Goal: Information Seeking & Learning: Compare options

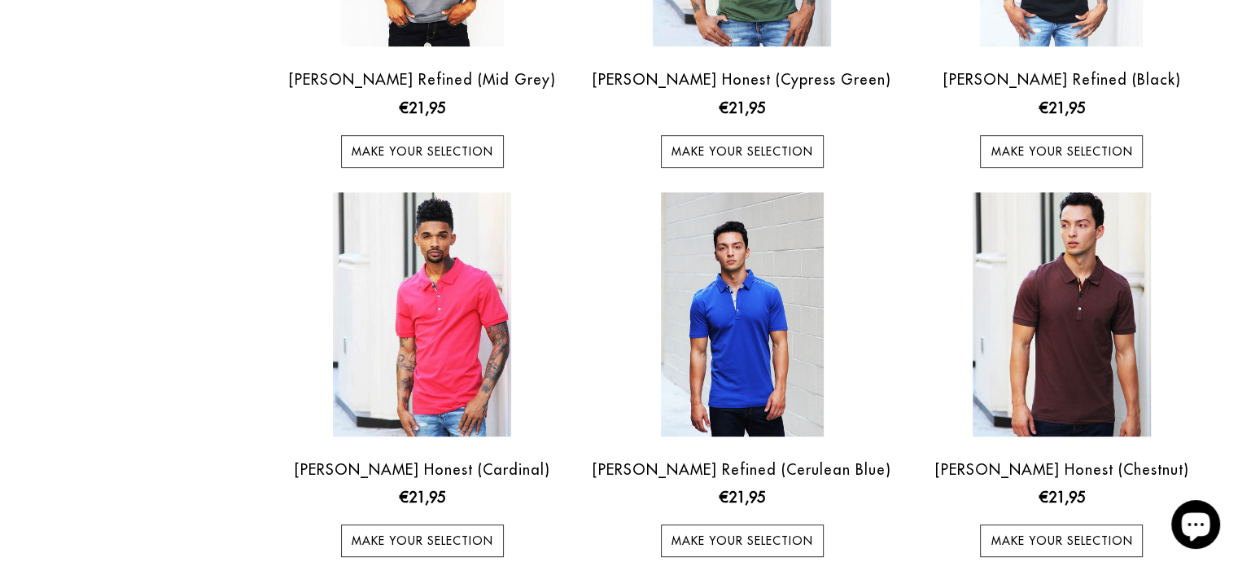
scroll to position [820, 0]
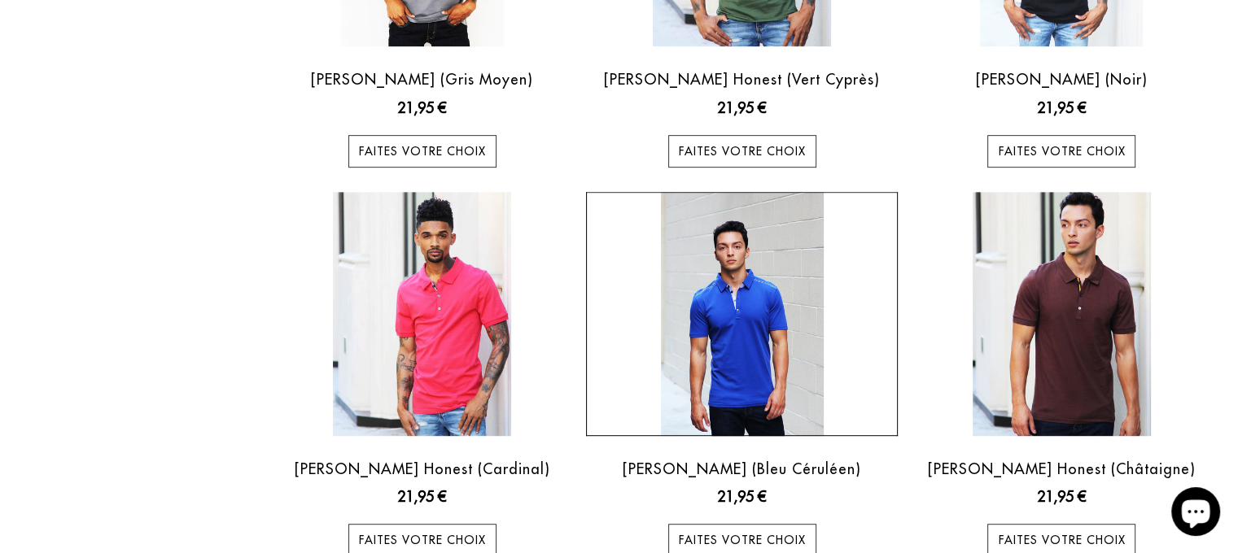
click at [723, 343] on img at bounding box center [742, 314] width 163 height 244
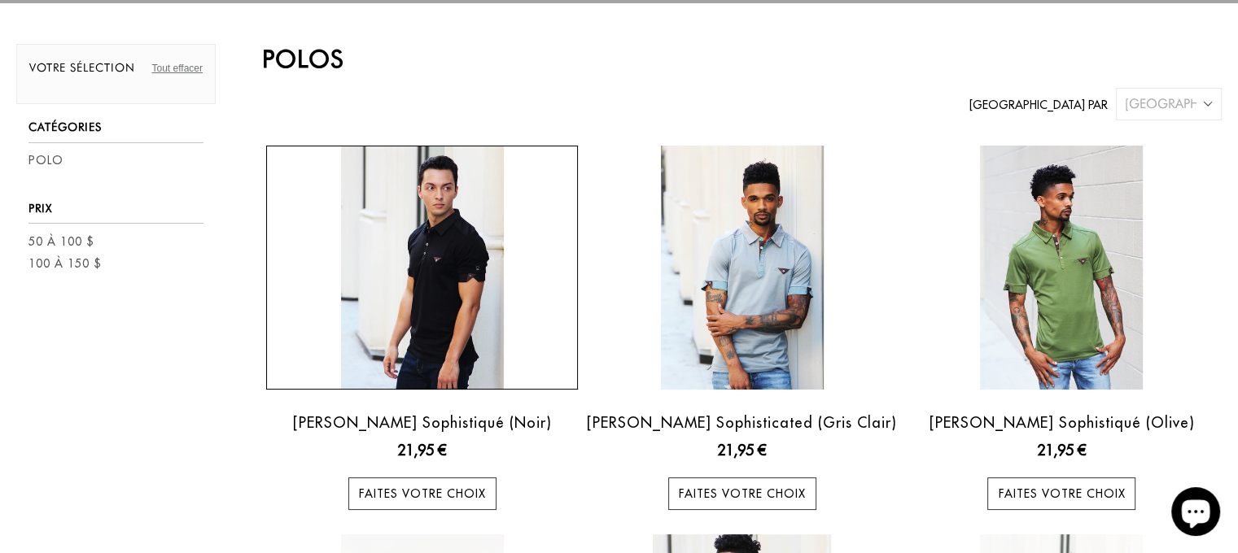
scroll to position [0, 0]
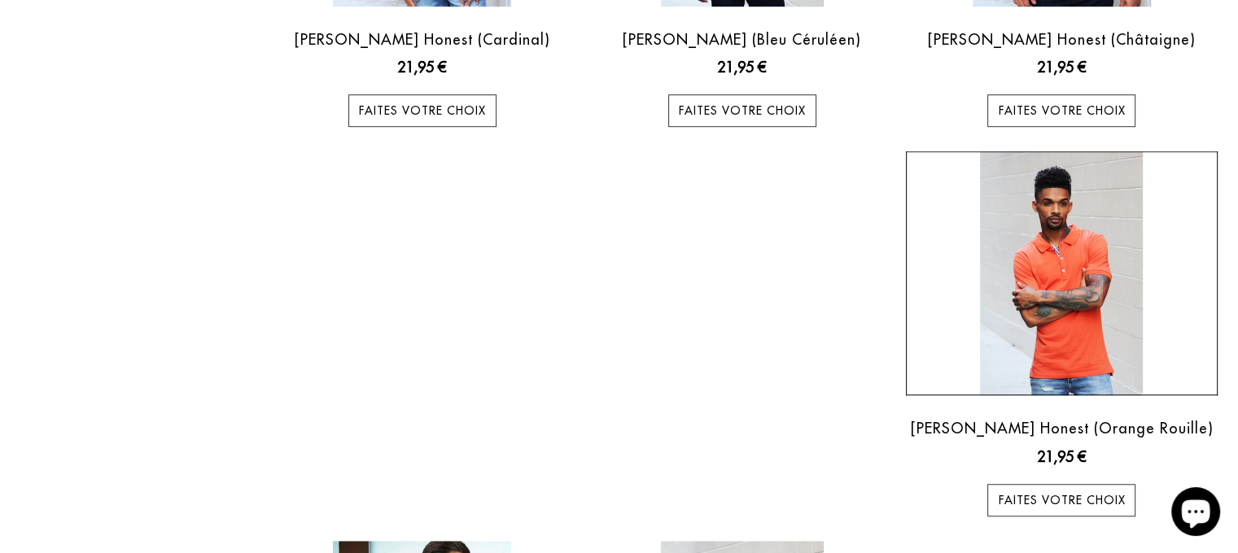
click at [1068, 318] on img at bounding box center [1061, 273] width 163 height 244
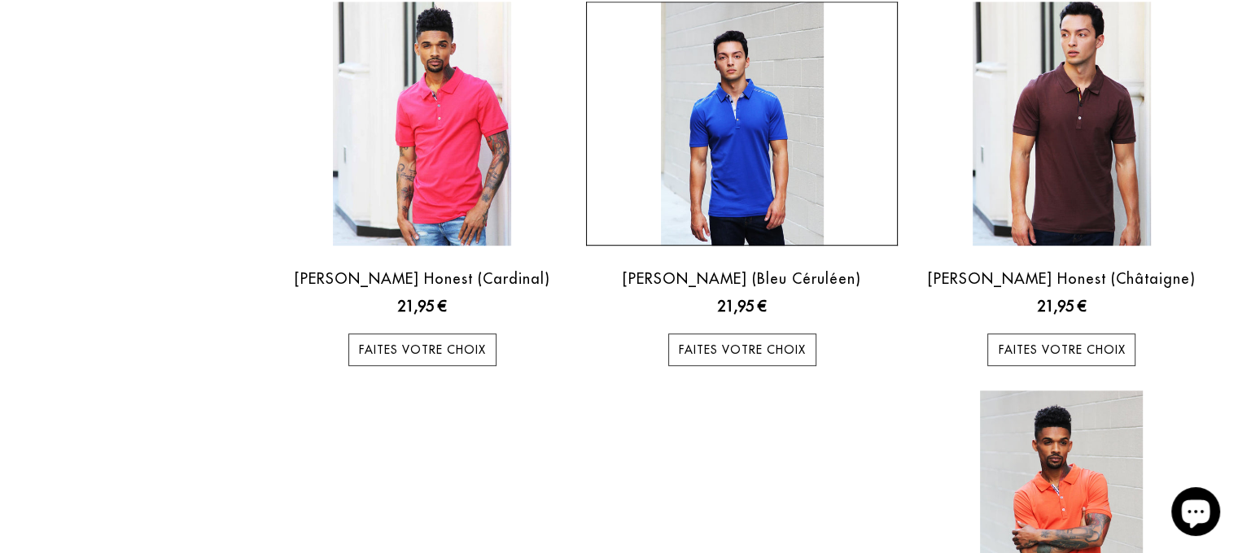
scroll to position [1010, 0]
click at [752, 146] on img at bounding box center [742, 124] width 163 height 244
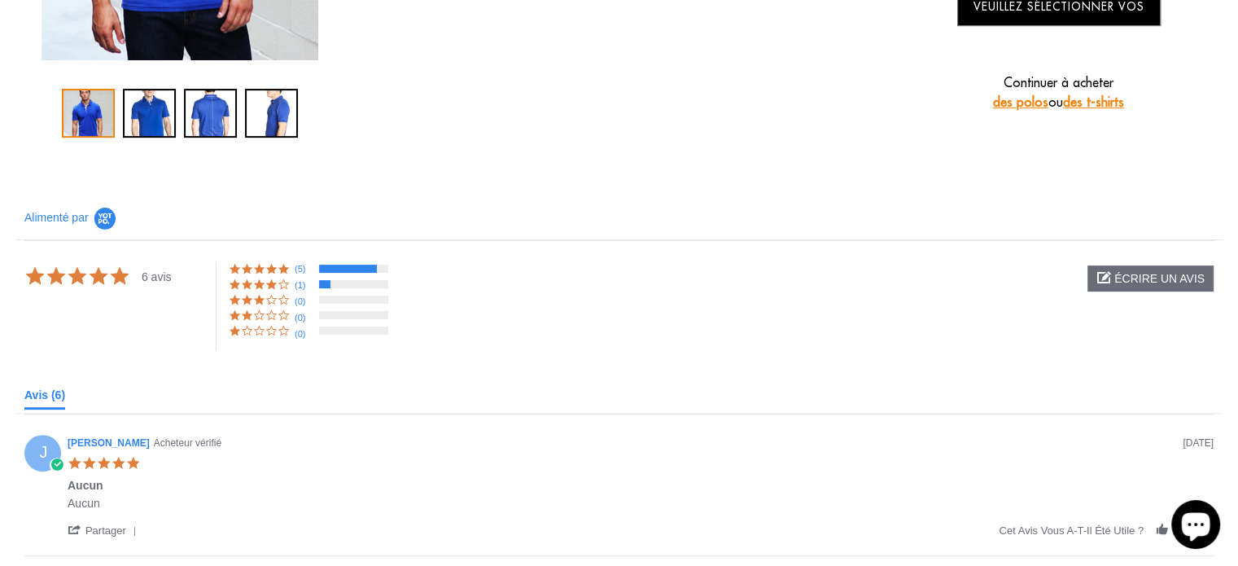
scroll to position [487, 0]
click at [331, 282] on div at bounding box center [353, 283] width 69 height 8
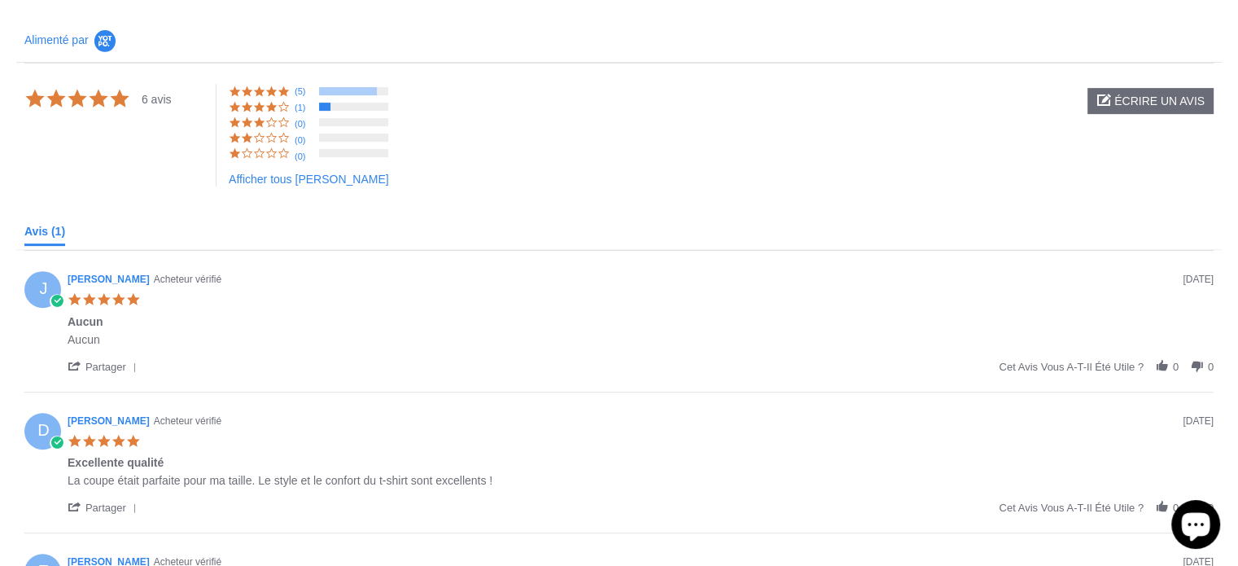
scroll to position [0, 0]
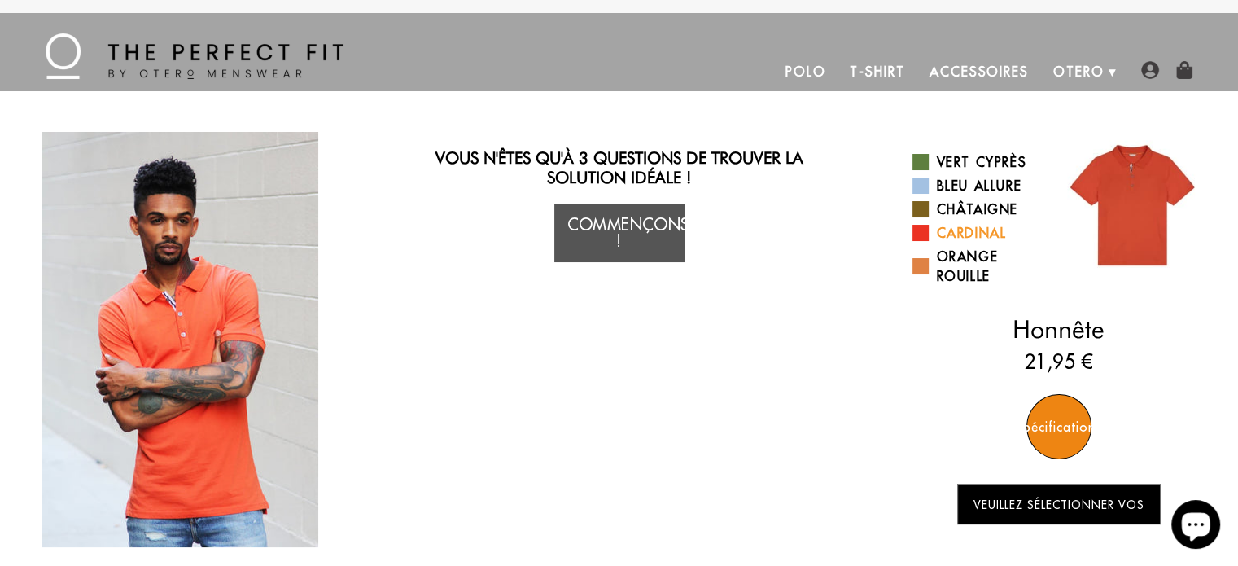
drag, startPoint x: 918, startPoint y: 234, endPoint x: 923, endPoint y: 300, distance: 66.9
click at [918, 234] on span at bounding box center [920, 233] width 16 height 16
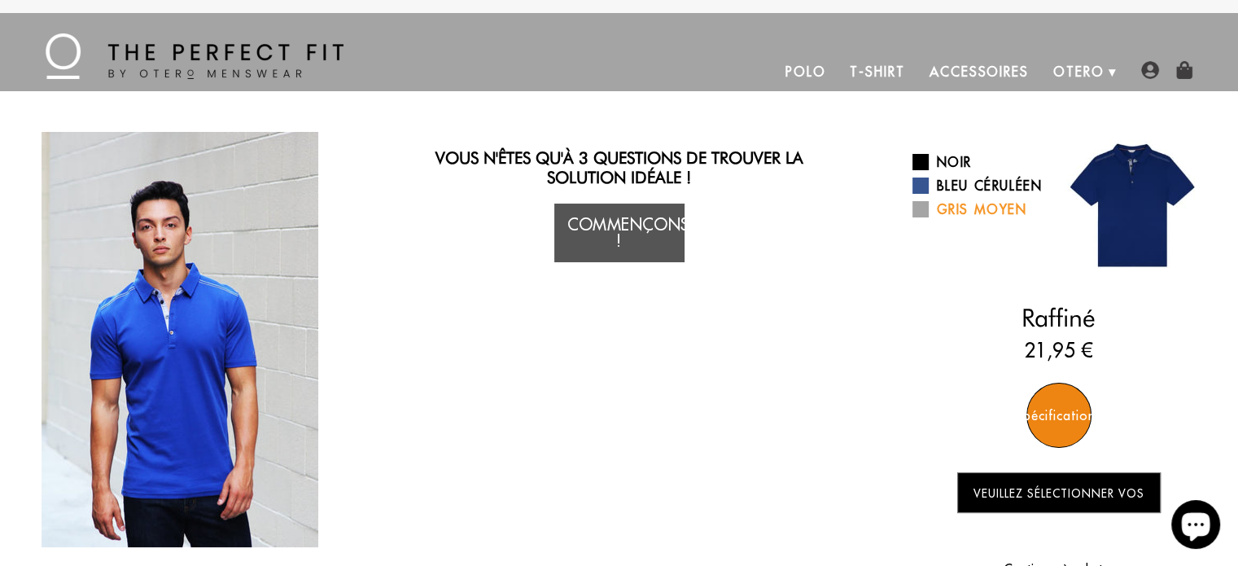
click at [918, 211] on span at bounding box center [920, 209] width 16 height 16
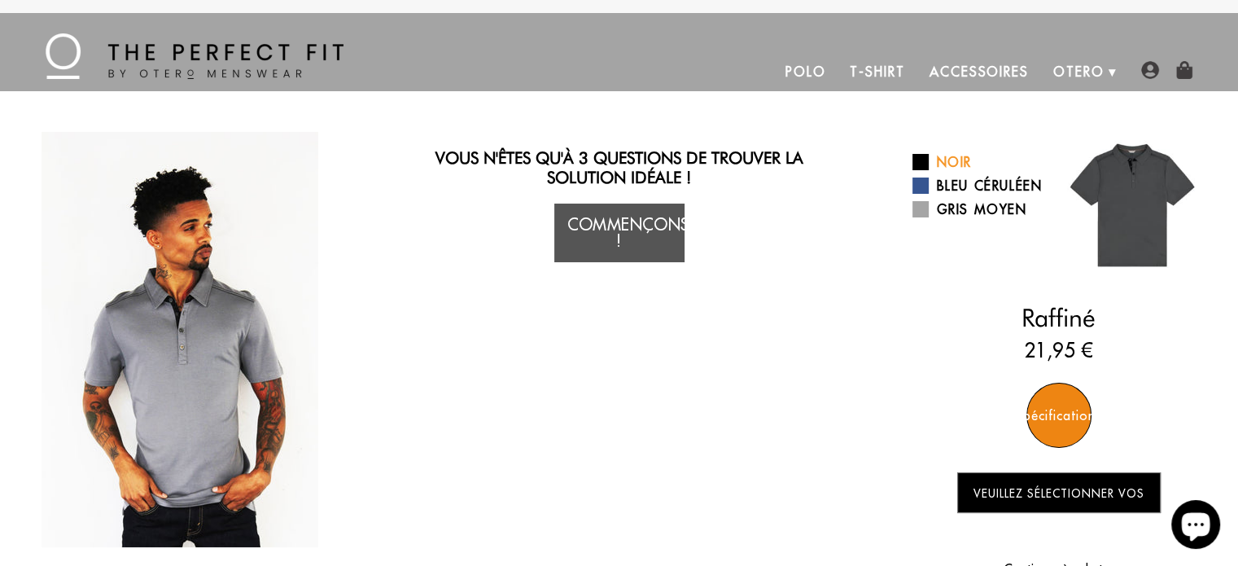
click at [926, 155] on span at bounding box center [920, 162] width 16 height 16
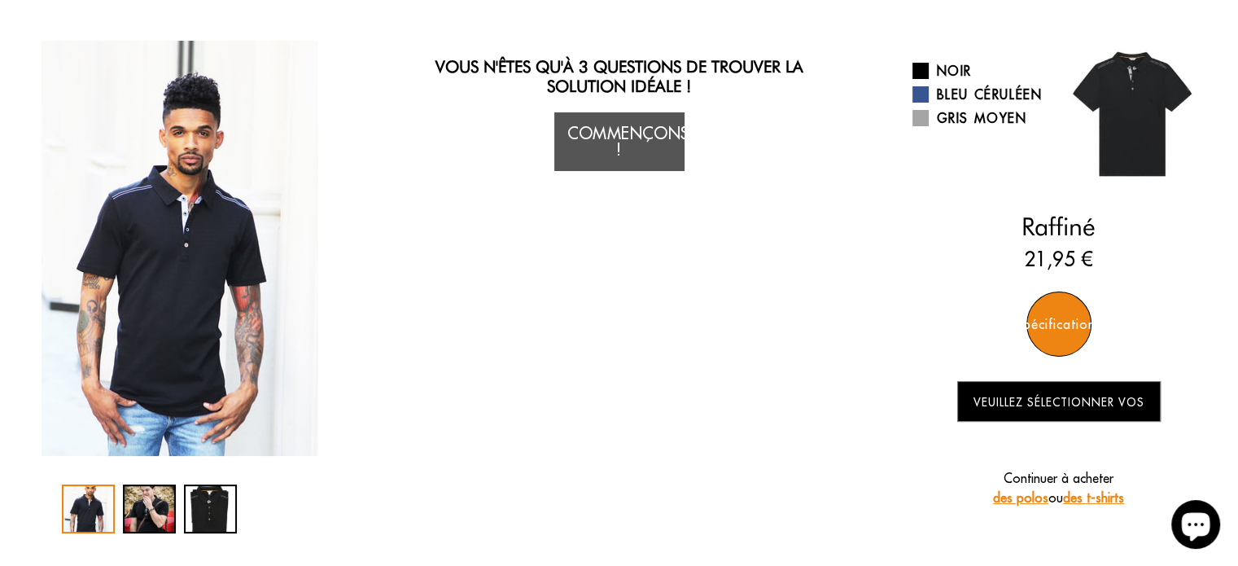
scroll to position [91, 0]
click at [1059, 328] on font "Spécifications" at bounding box center [1058, 324] width 87 height 16
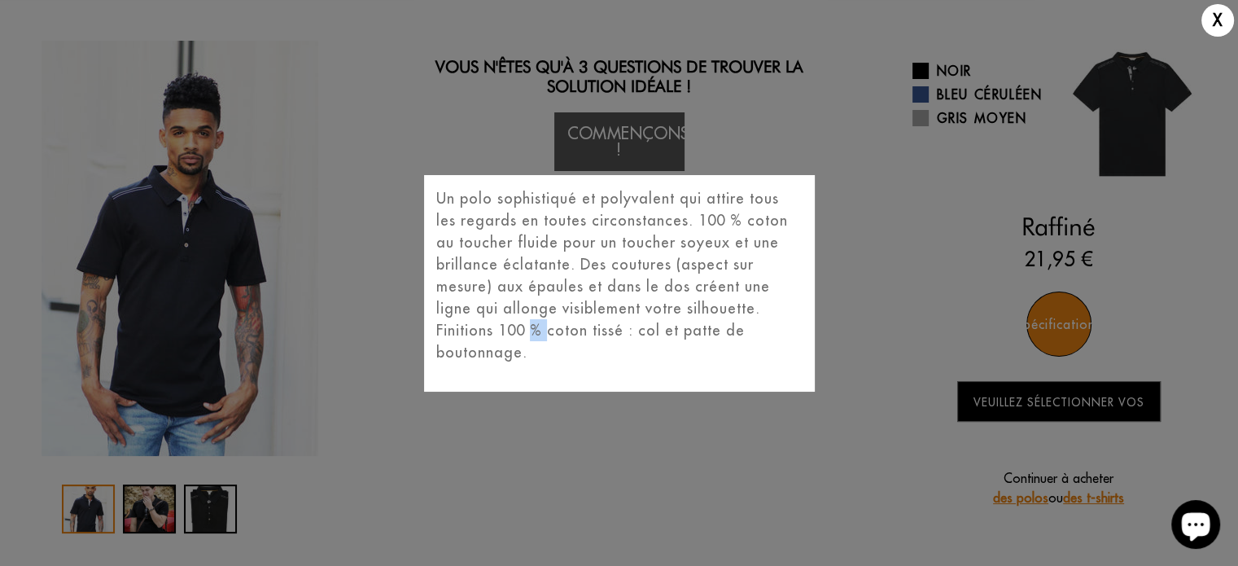
click at [1059, 328] on div "X Un polo sophistiqué et polyvalent qui attire tous les regards en toutes circo…" at bounding box center [619, 283] width 1238 height 566
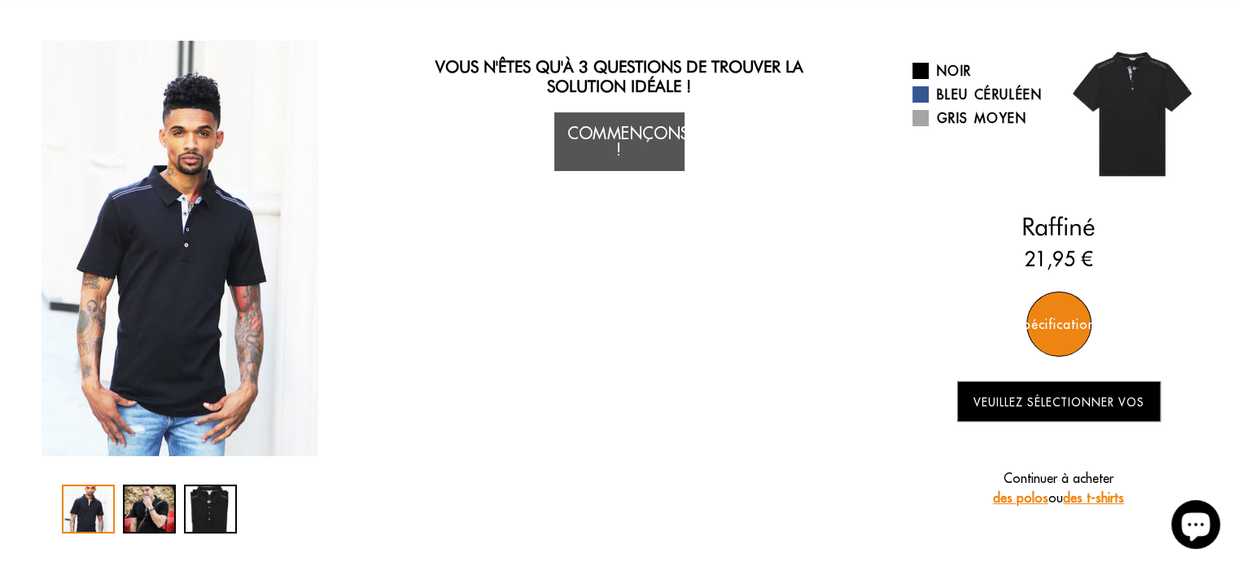
click at [1059, 328] on font "Spécifications" at bounding box center [1058, 324] width 87 height 16
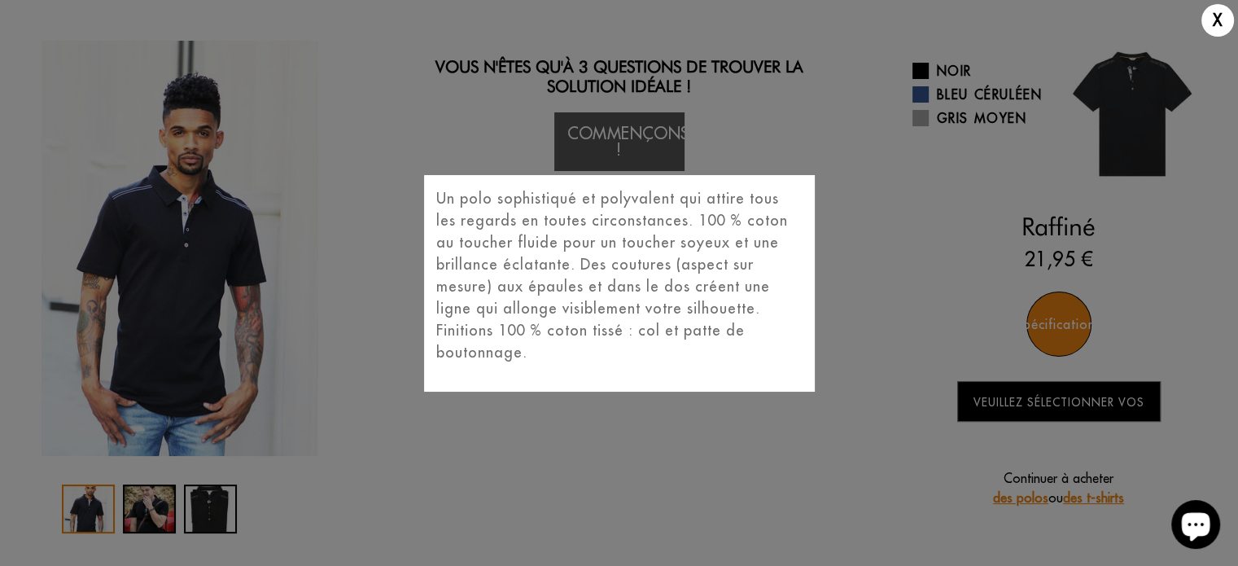
click at [1059, 328] on div "X Un polo sophistiqué et polyvalent qui attire tous les regards en toutes circo…" at bounding box center [619, 283] width 1238 height 566
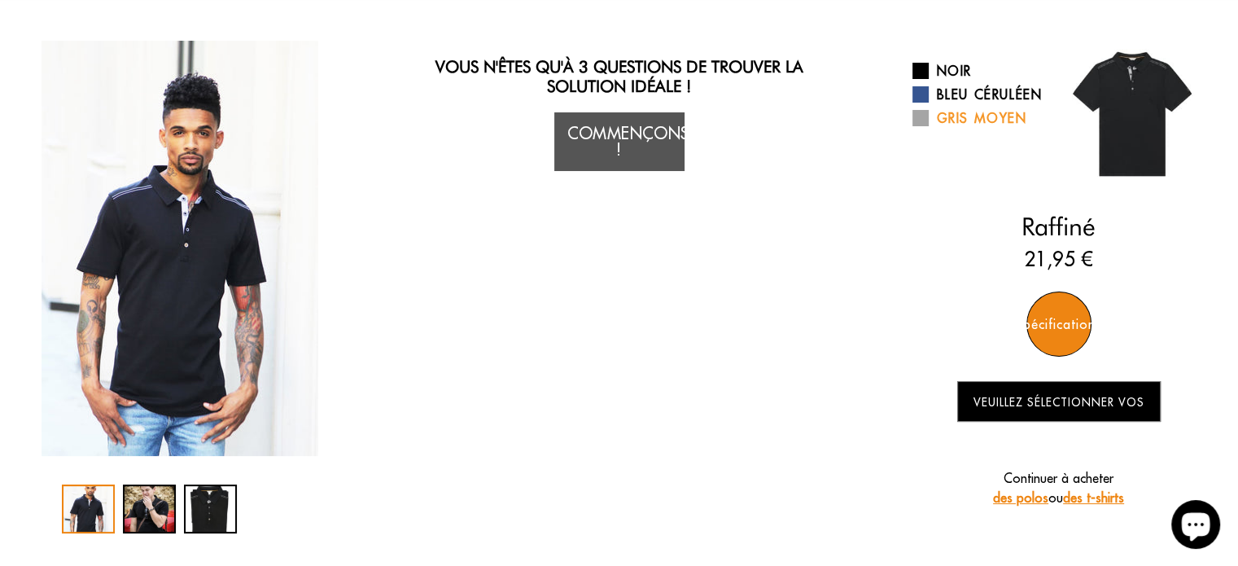
click at [925, 120] on span at bounding box center [920, 118] width 16 height 16
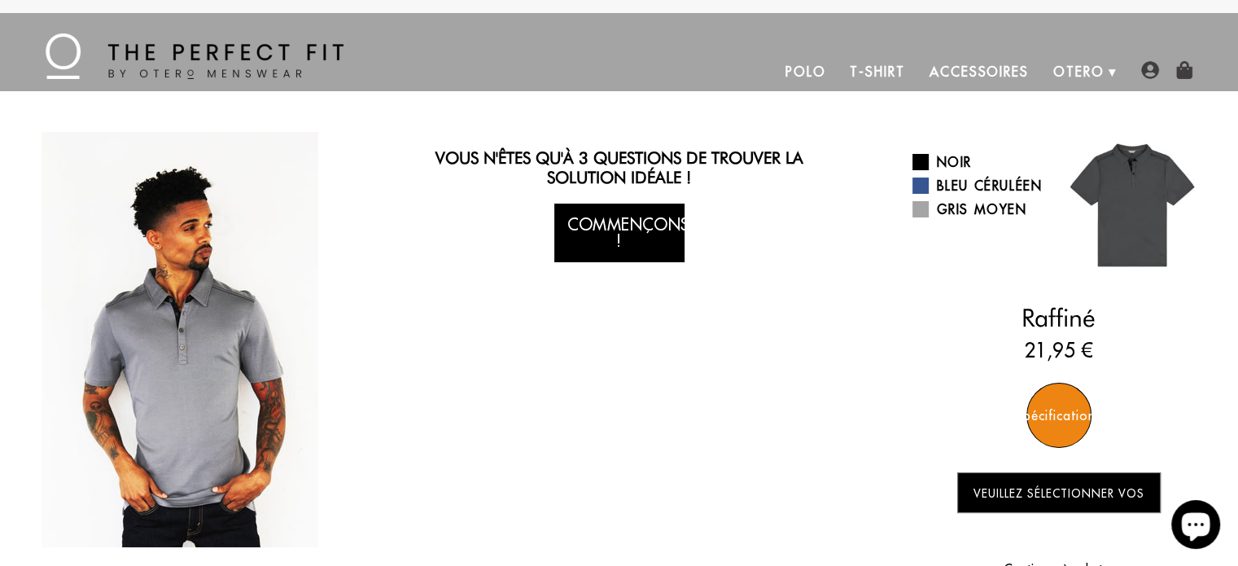
click at [625, 245] on link "Commençons !" at bounding box center [619, 232] width 130 height 59
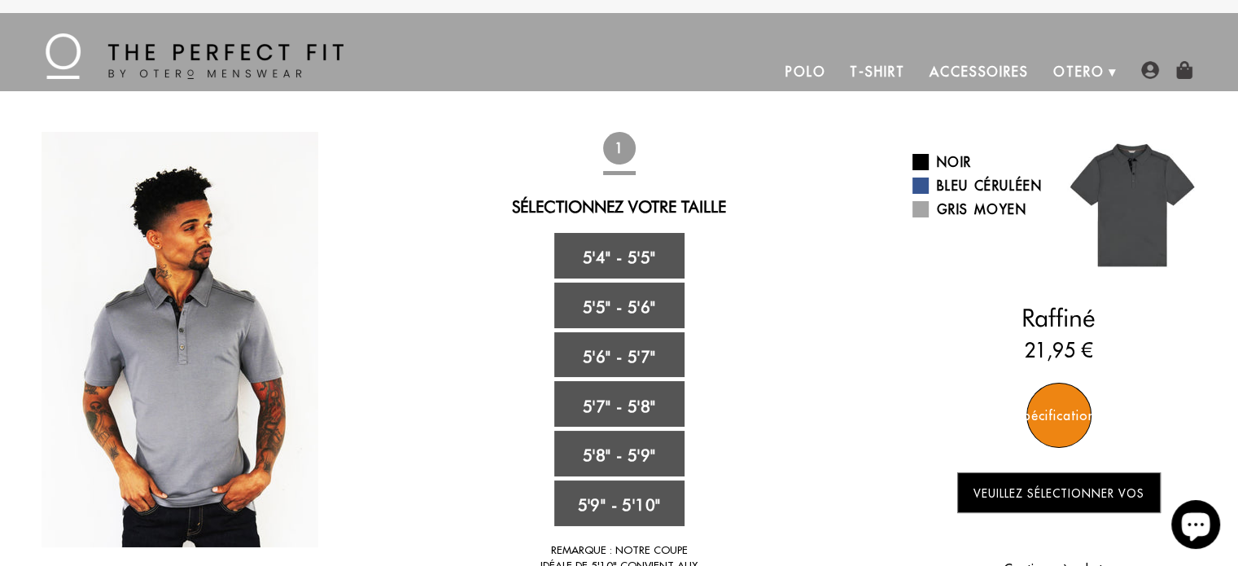
click at [876, 63] on font "T-shirt" at bounding box center [877, 71] width 55 height 16
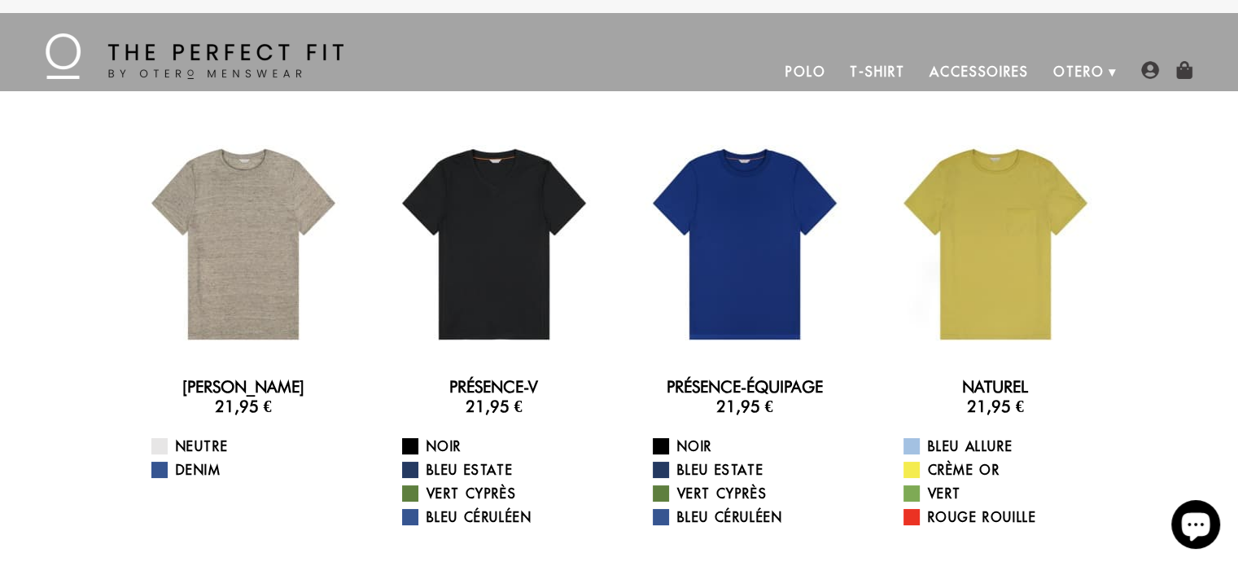
click at [981, 66] on font "Accessoires" at bounding box center [978, 71] width 99 height 16
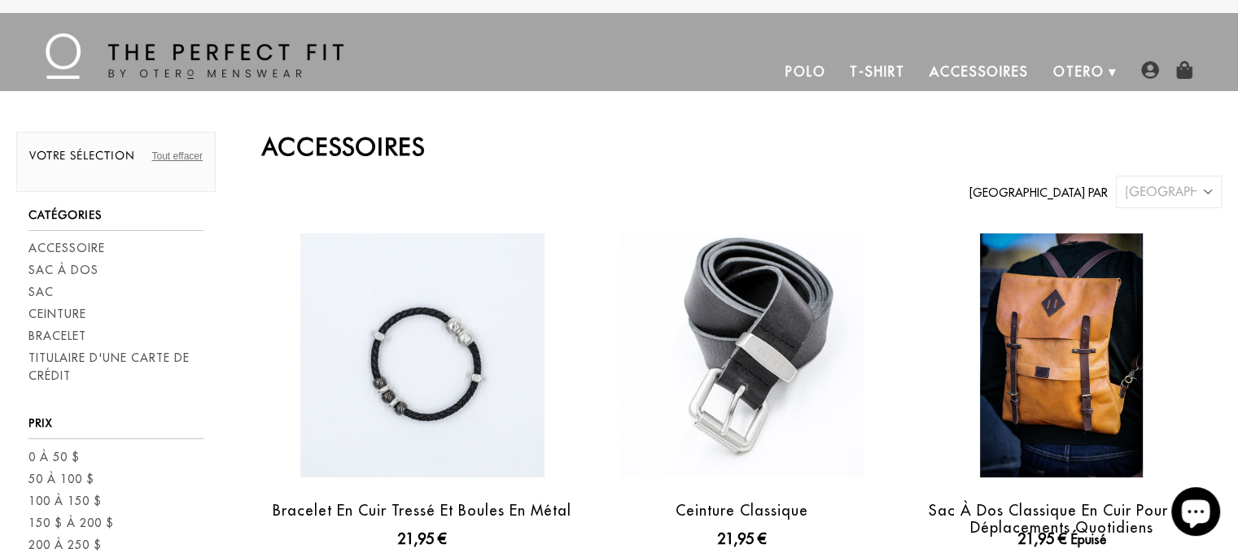
click at [824, 77] on font "Polo" at bounding box center [805, 71] width 41 height 16
